Goal: Task Accomplishment & Management: Manage account settings

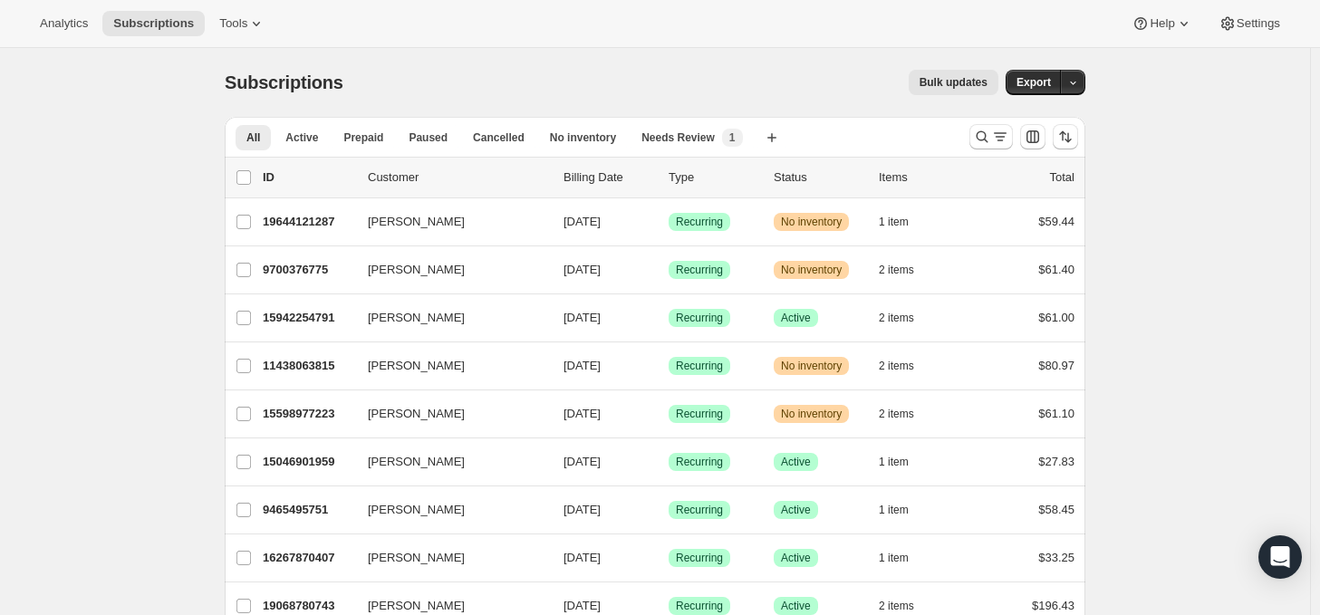
click at [630, 54] on div "Subscriptions. This page is ready Subscriptions Bulk updates More actions Bulk …" at bounding box center [655, 82] width 861 height 69
click at [991, 131] on icon "Search and filter results" at bounding box center [982, 137] width 18 height 18
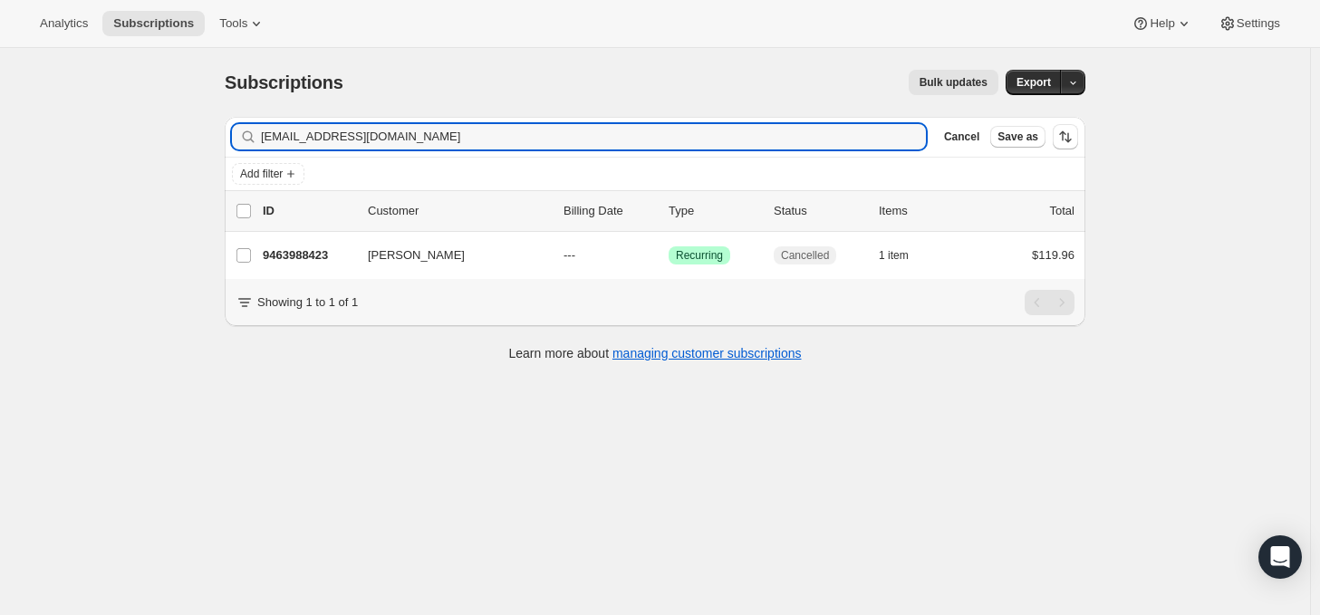
type input "[EMAIL_ADDRESS][DOMAIN_NAME]"
click at [312, 254] on p "9463988423" at bounding box center [308, 255] width 91 height 18
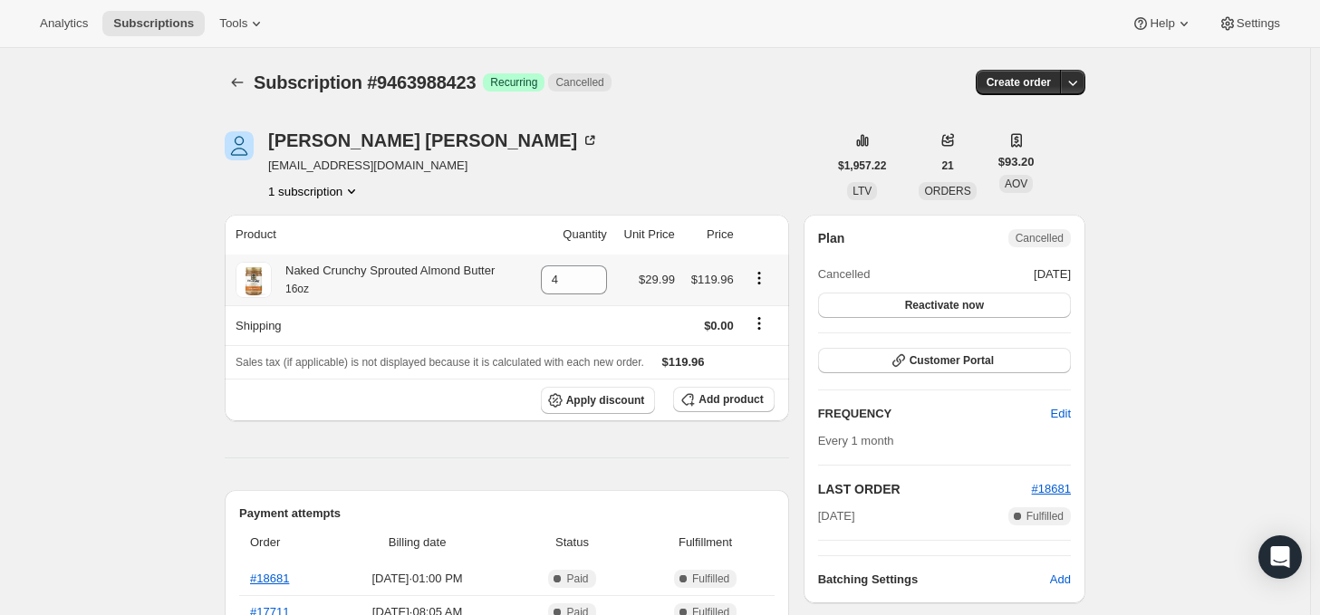
click at [768, 278] on icon "Product actions" at bounding box center [759, 278] width 18 height 18
click at [728, 162] on div "[PERSON_NAME] [EMAIL_ADDRESS][DOMAIN_NAME] 1 subscription" at bounding box center [526, 165] width 602 height 69
click at [965, 1] on div "Analytics Subscriptions Tools Help Settings" at bounding box center [660, 24] width 1320 height 48
click at [897, 361] on icon "button" at bounding box center [899, 360] width 18 height 18
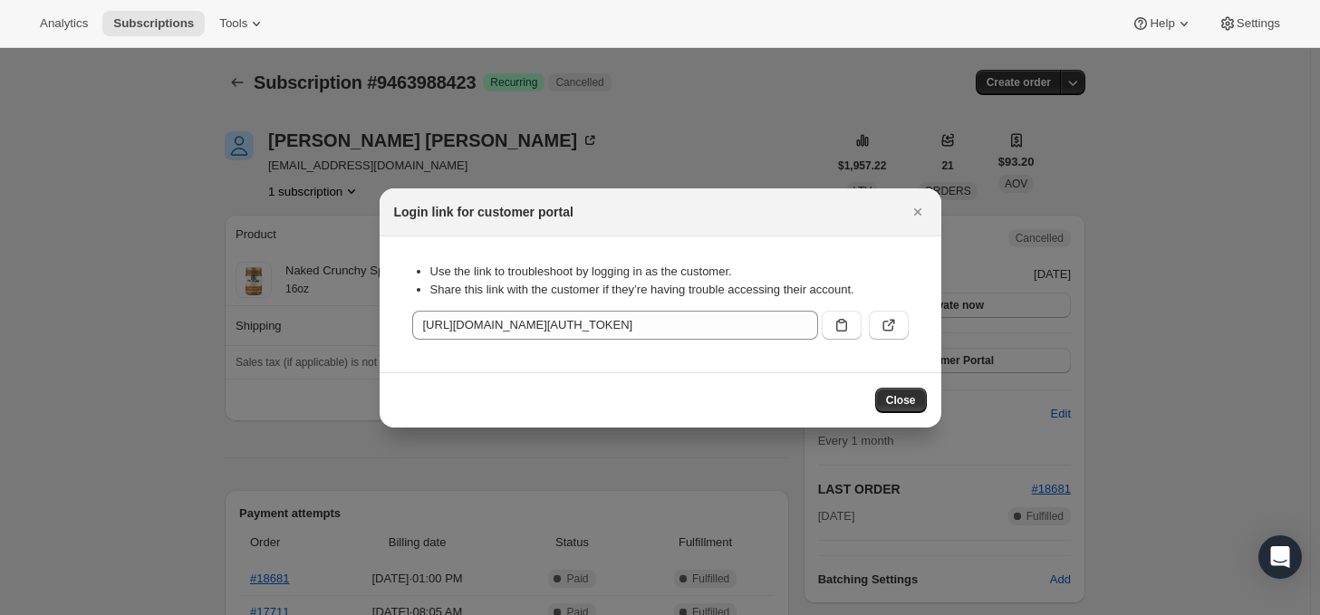
click at [915, 204] on icon "Close" at bounding box center [918, 212] width 18 height 18
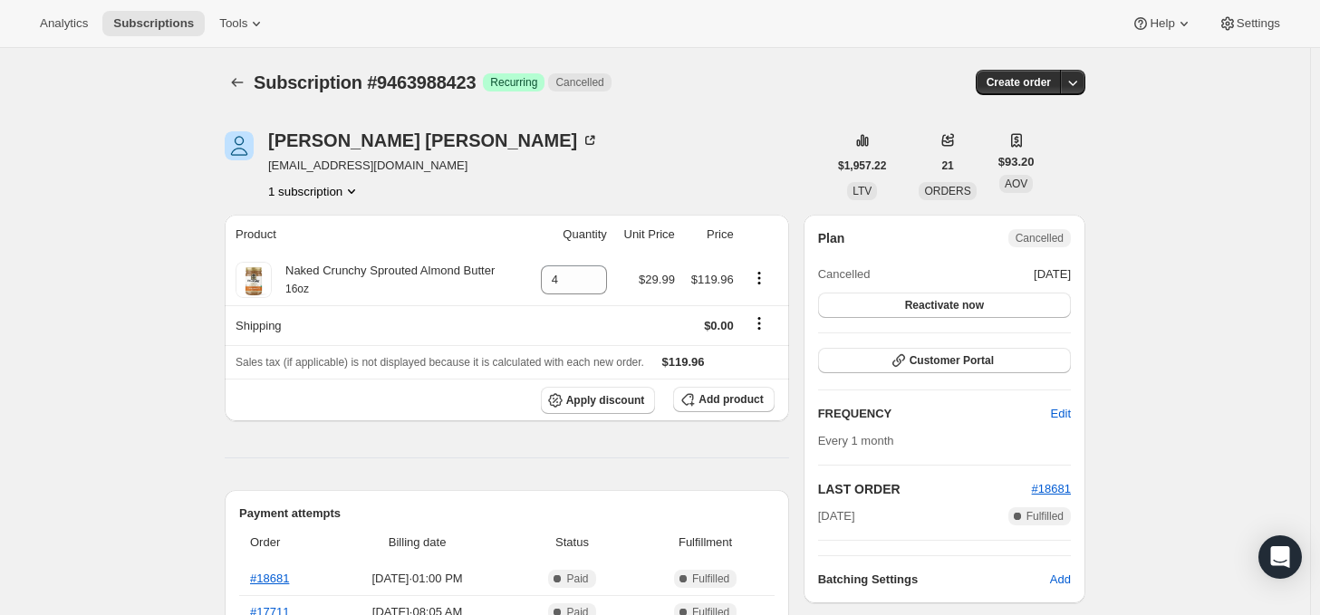
click at [333, 189] on button "1 subscription" at bounding box center [314, 191] width 92 height 18
click at [419, 169] on div "[PERSON_NAME] [EMAIL_ADDRESS][DOMAIN_NAME] 1 subscription" at bounding box center [526, 165] width 602 height 69
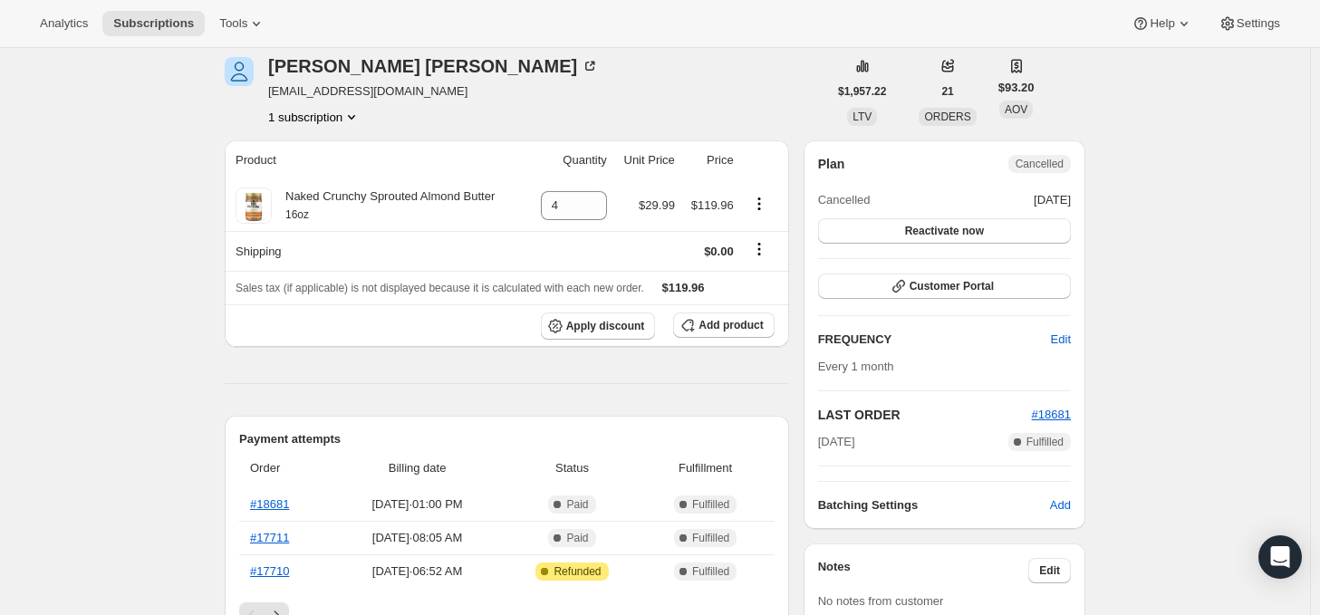
scroll to position [91, 0]
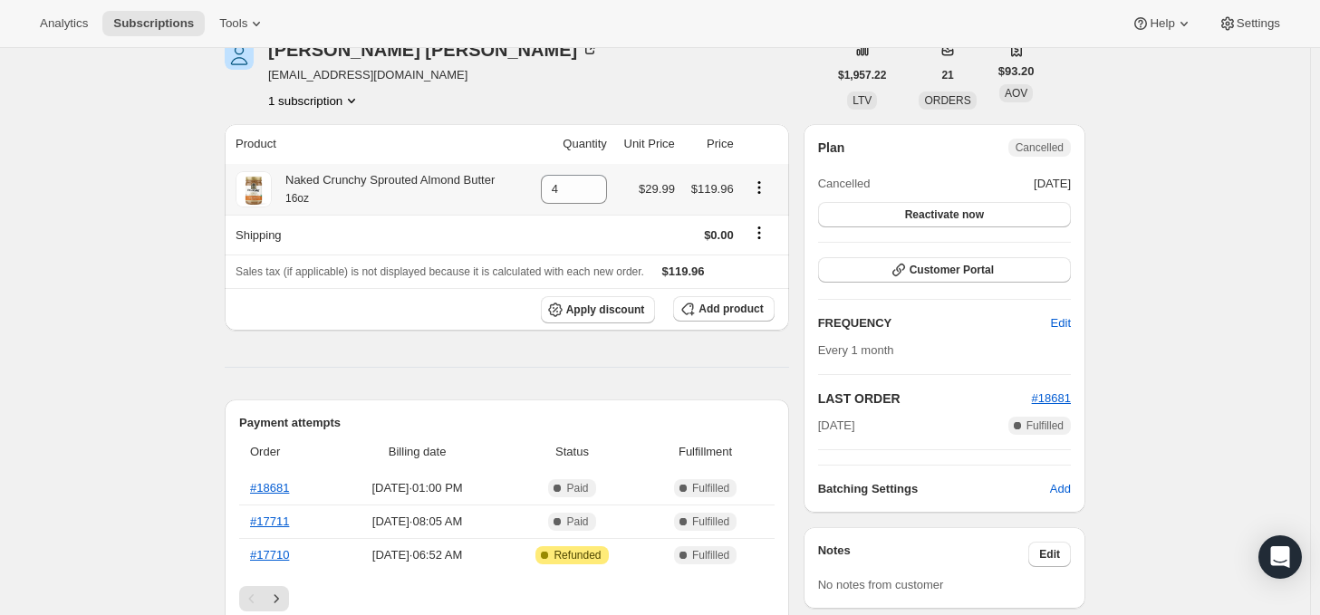
click at [763, 186] on icon "Product actions" at bounding box center [759, 187] width 18 height 18
click at [732, 60] on div "[PERSON_NAME] [EMAIL_ADDRESS][DOMAIN_NAME] 1 subscription" at bounding box center [526, 75] width 602 height 69
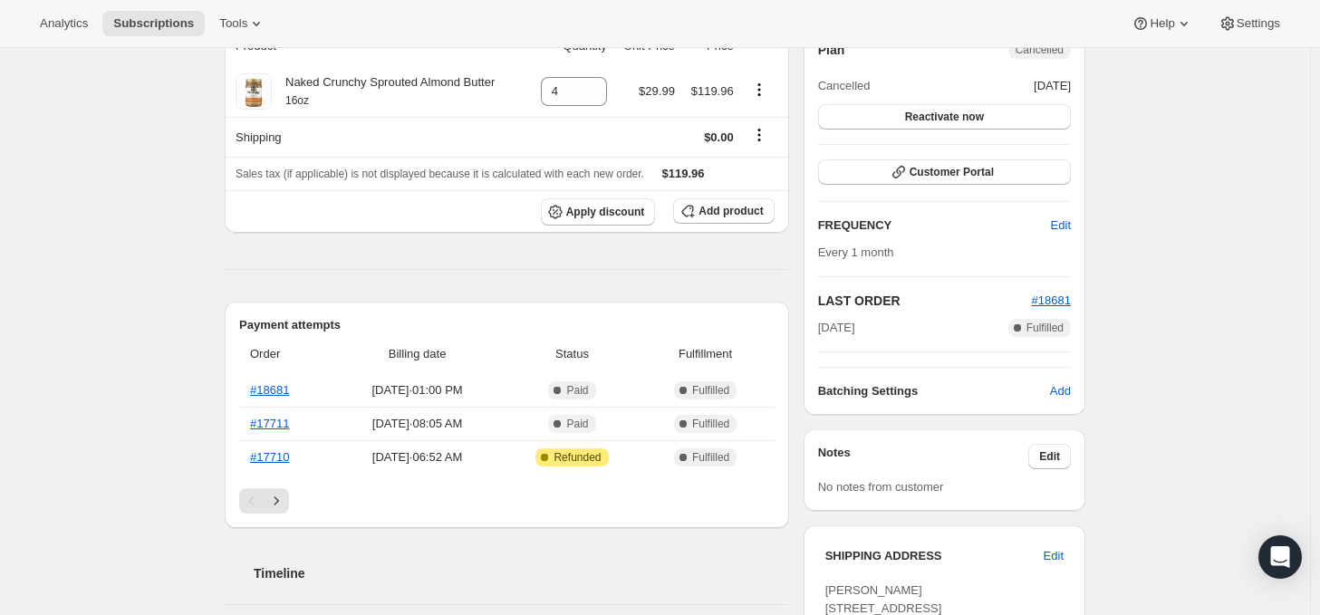
scroll to position [0, 0]
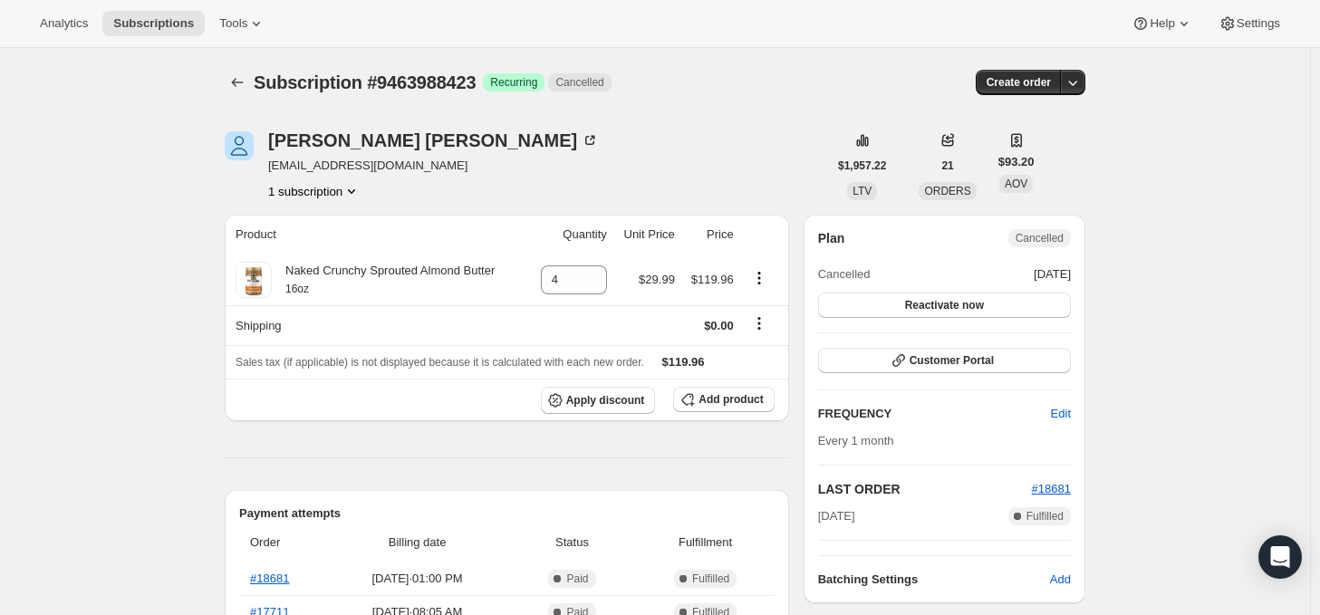
click at [1076, 79] on icon "button" at bounding box center [1073, 82] width 18 height 18
click at [981, 116] on span "Bill subscription order now" at bounding box center [992, 119] width 138 height 14
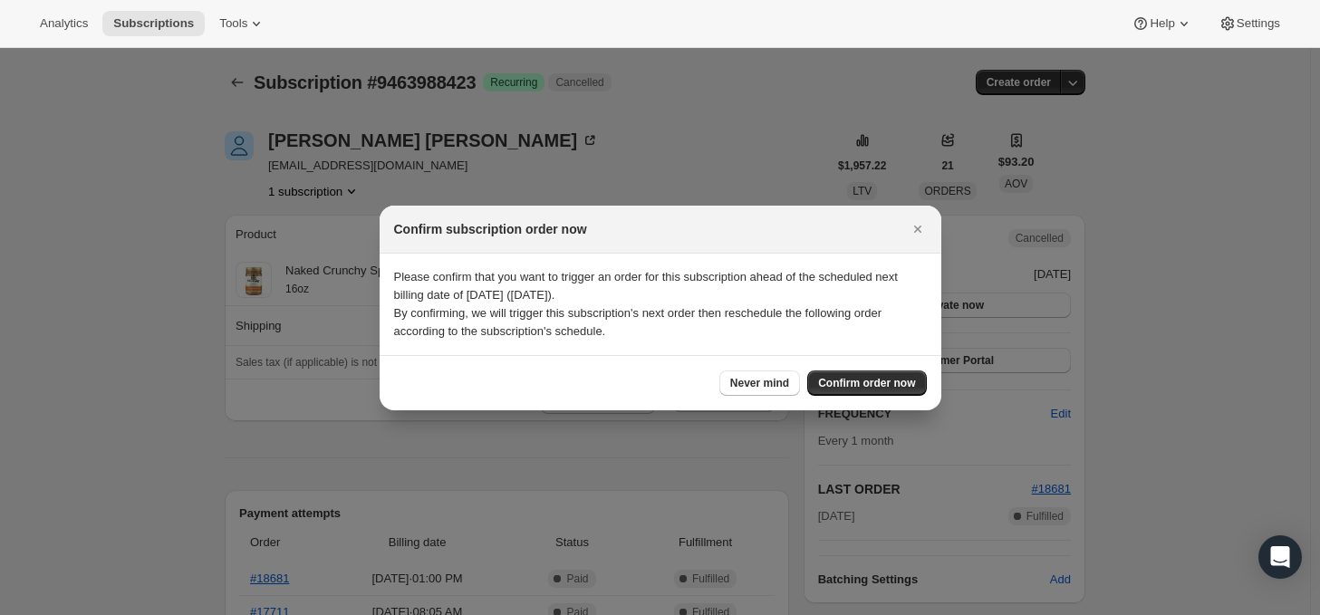
click at [919, 222] on icon "Close" at bounding box center [918, 229] width 18 height 18
